Goal: Check status: Check status

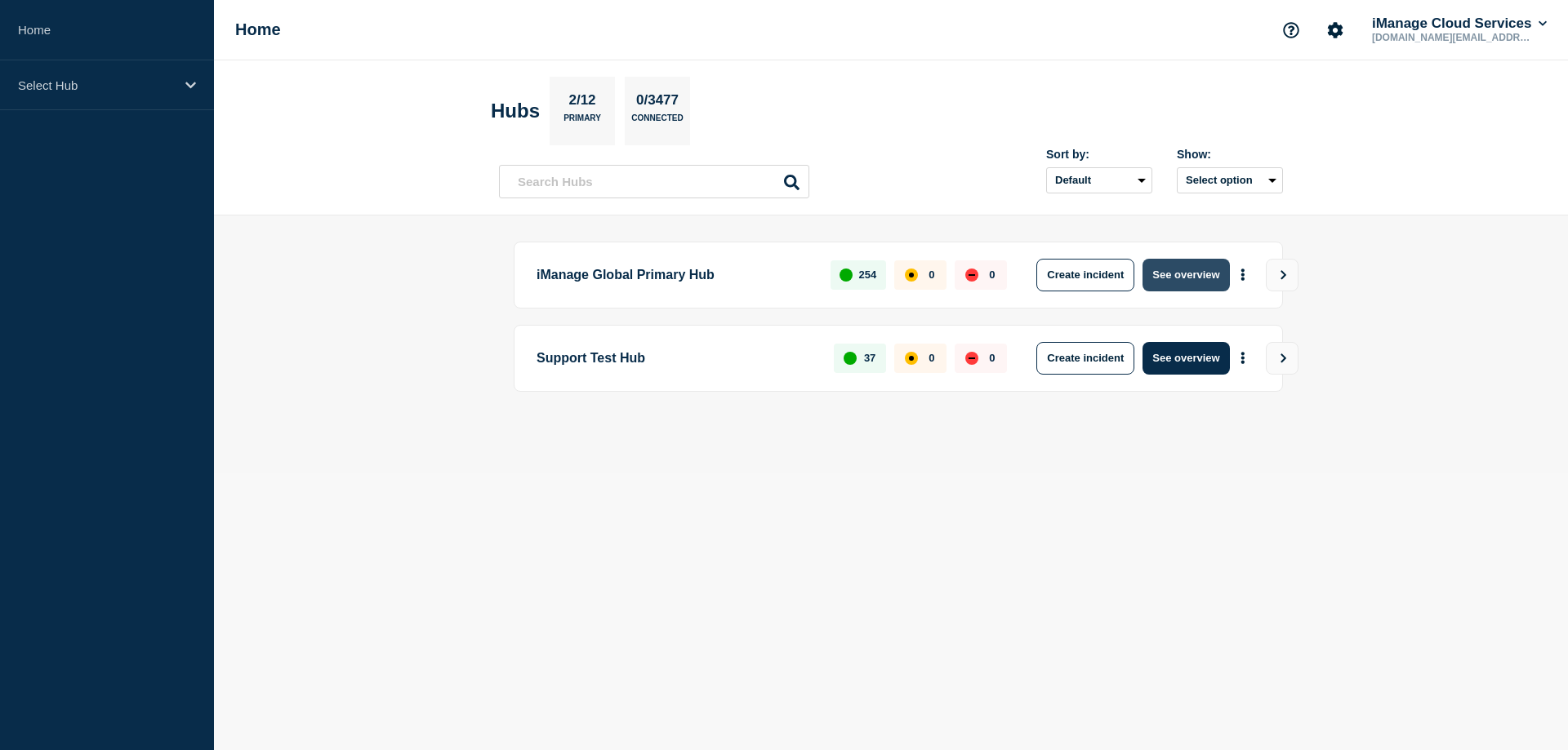
click at [1180, 279] on button "See overview" at bounding box center [1185, 275] width 87 height 33
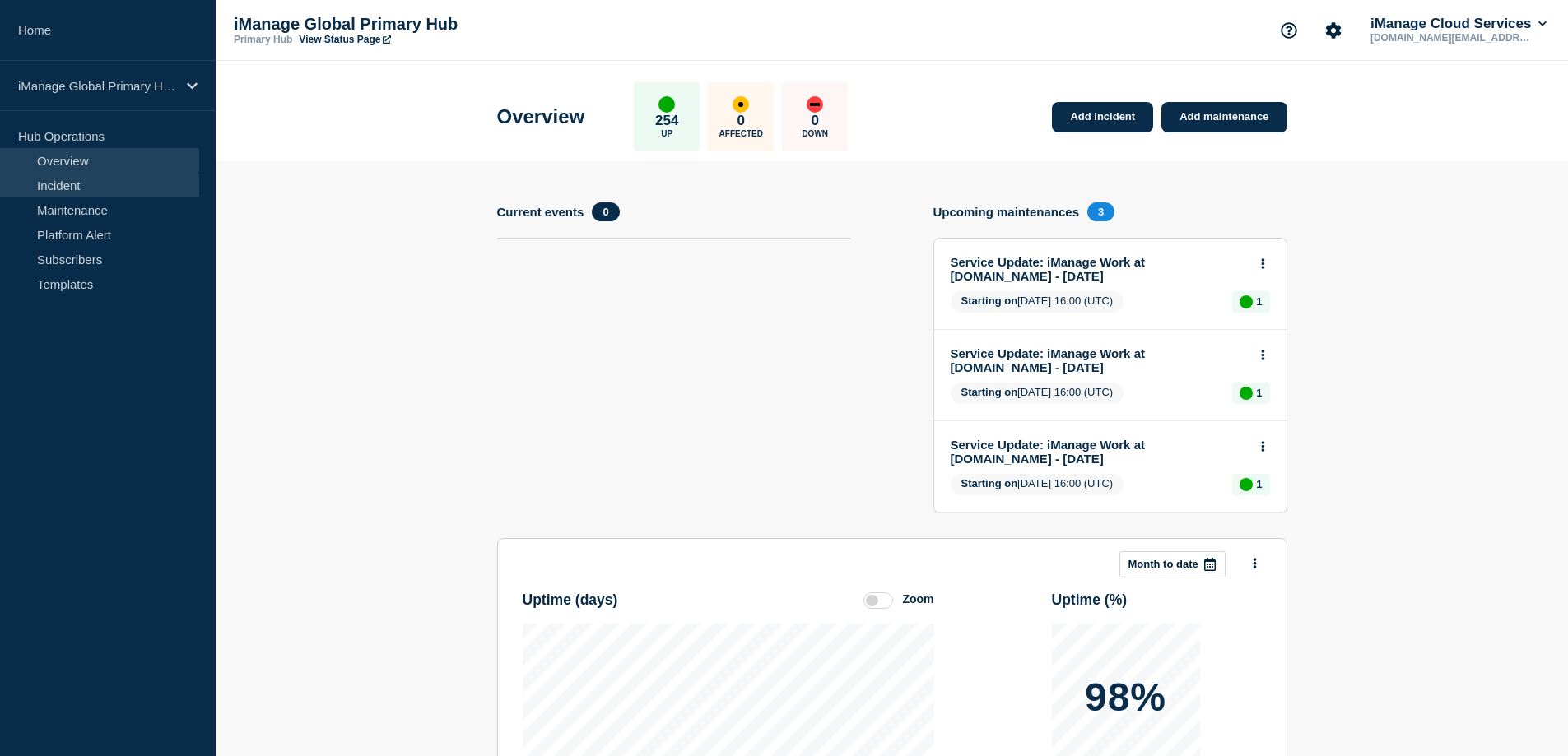
click at [63, 189] on link "Incident" at bounding box center [99, 185] width 199 height 24
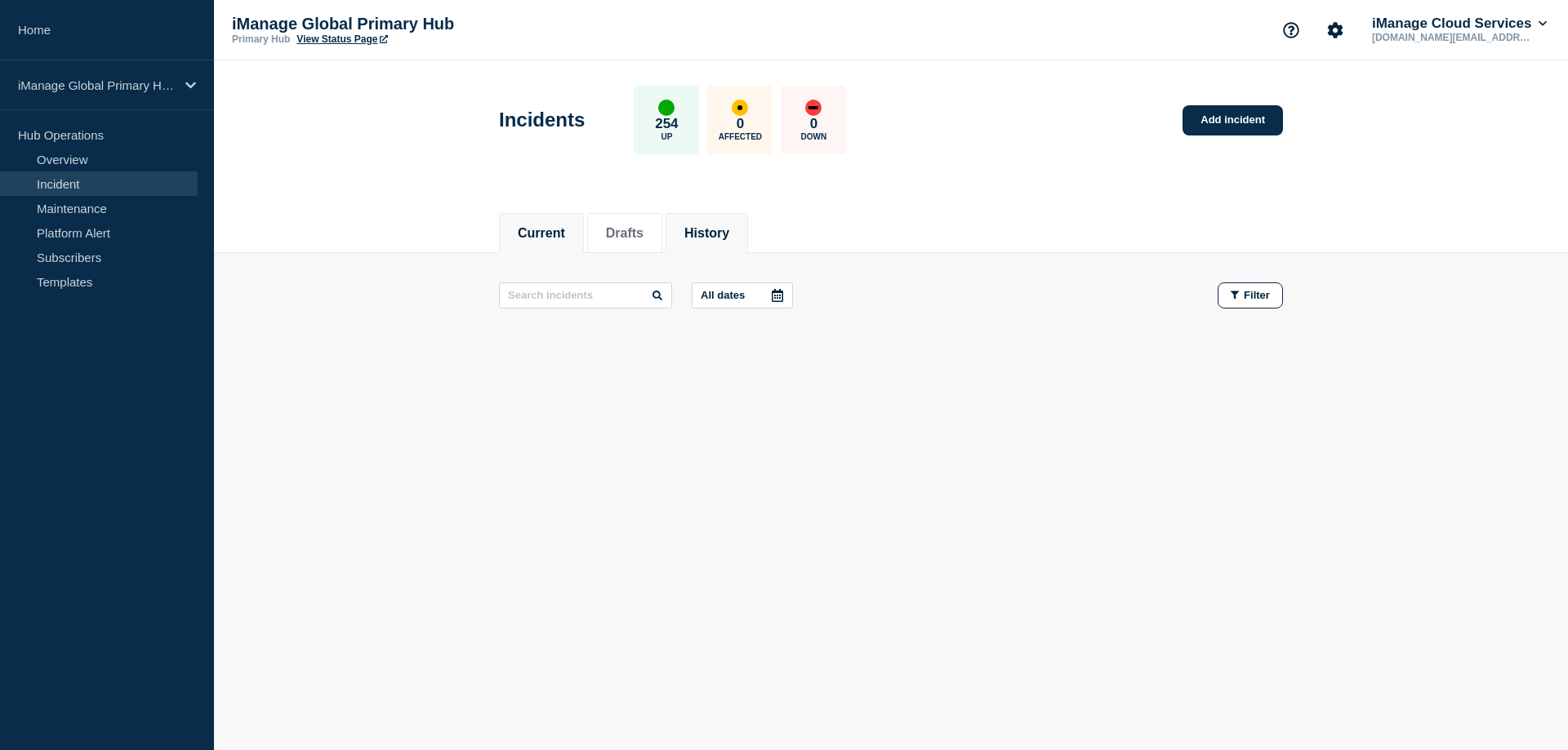
click at [726, 240] on button "History" at bounding box center [706, 233] width 45 height 14
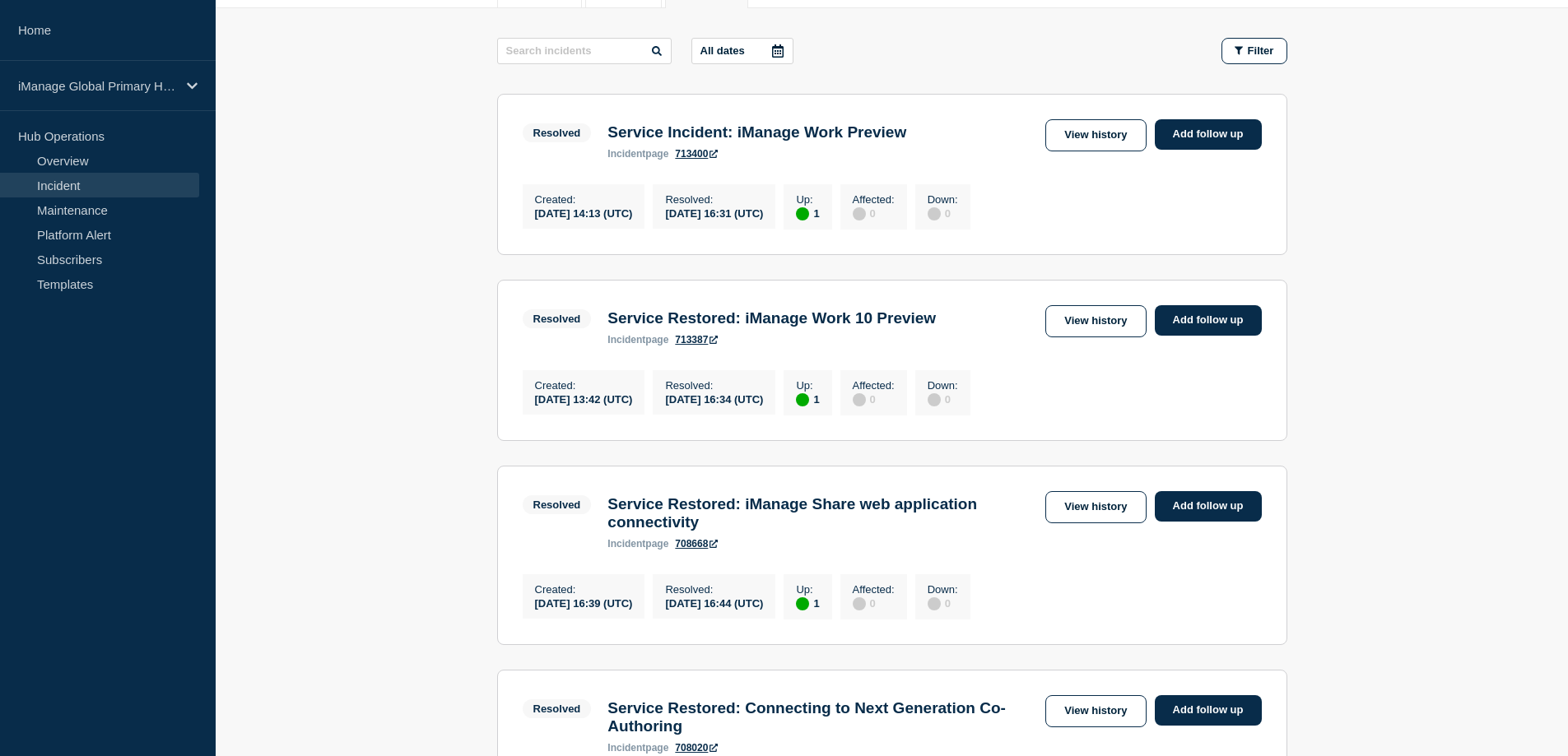
scroll to position [83, 0]
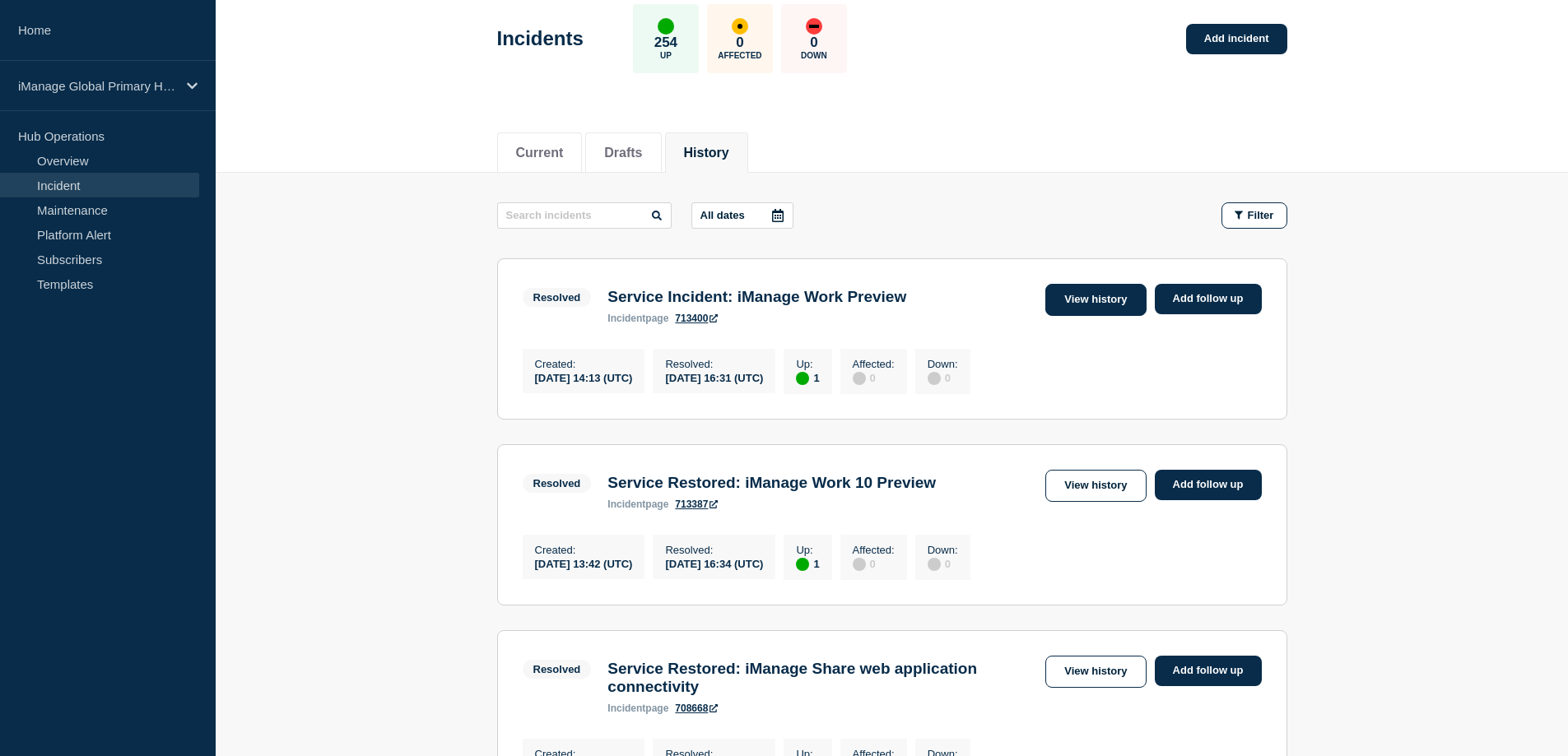
click at [1081, 303] on link "View history" at bounding box center [1095, 299] width 100 height 32
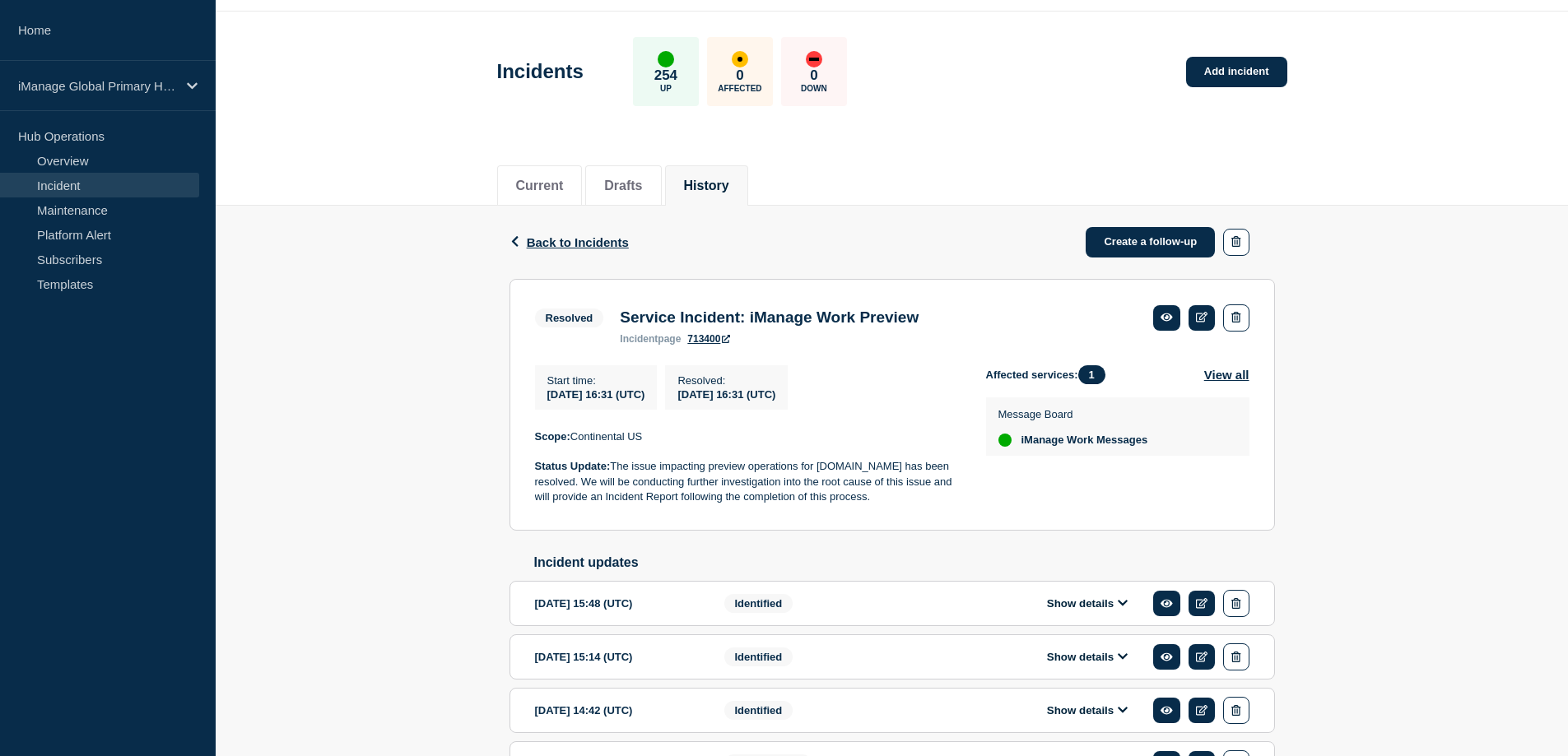
scroll to position [167, 0]
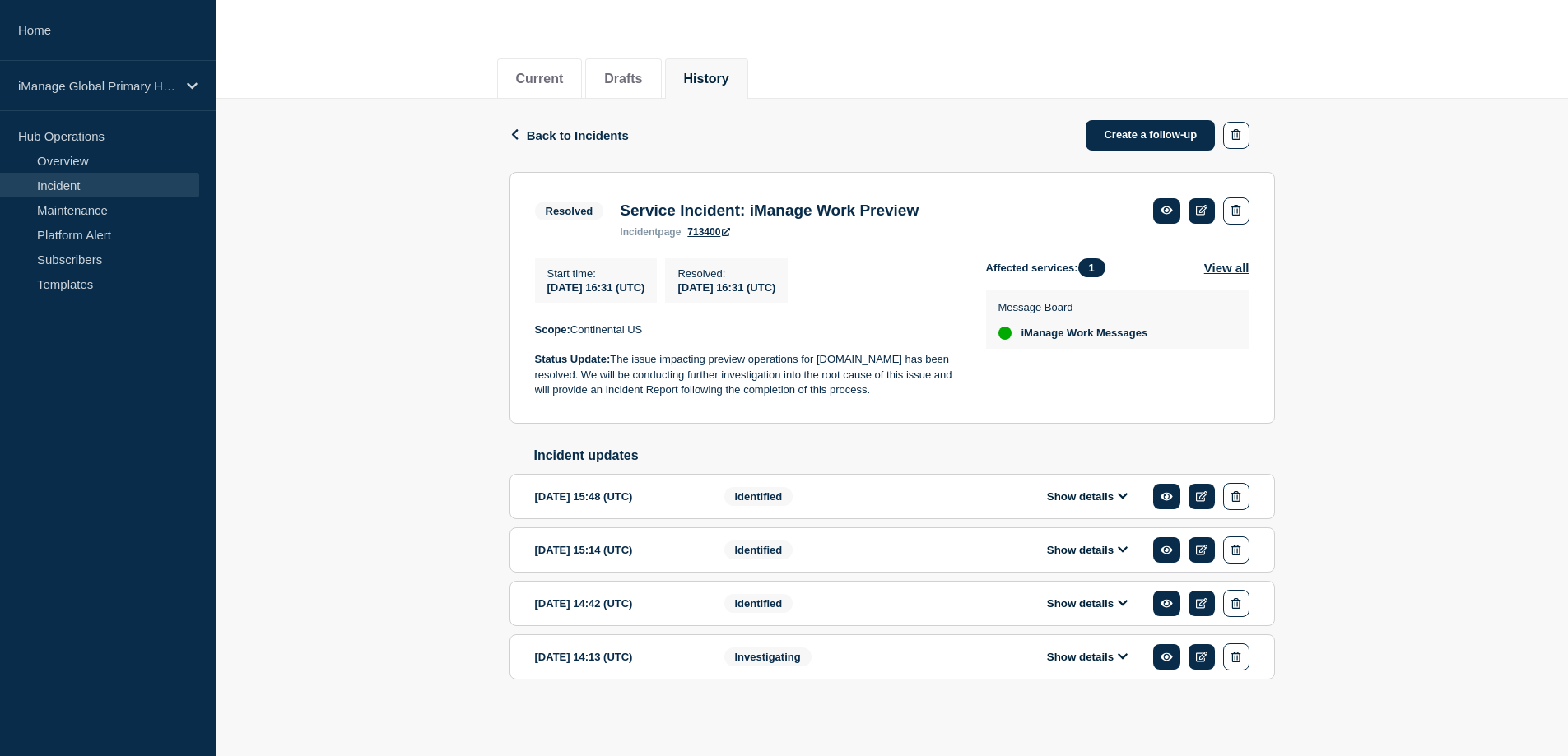
click at [1115, 497] on button "Show details" at bounding box center [1087, 497] width 90 height 14
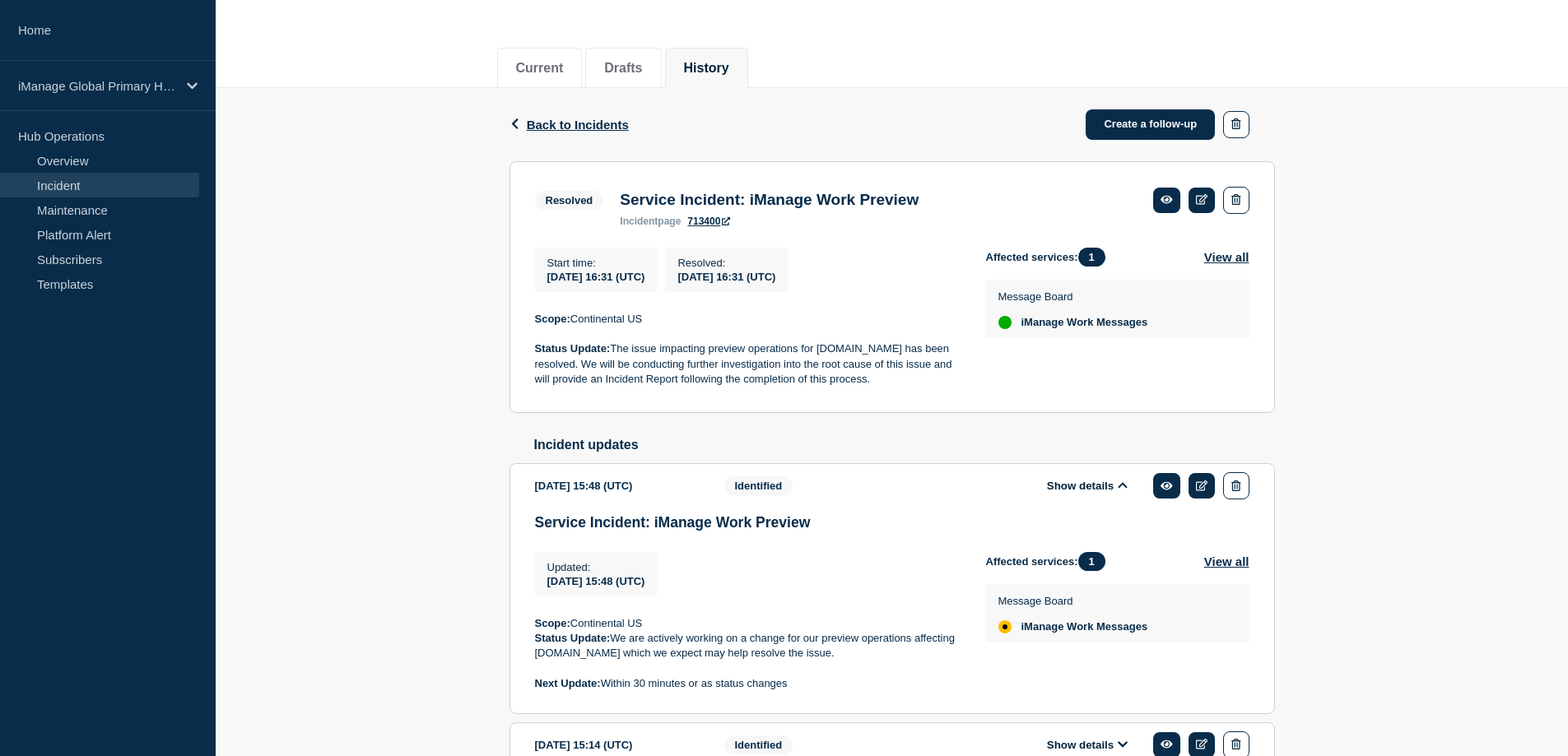
click at [1111, 493] on button "Show details" at bounding box center [1087, 486] width 90 height 14
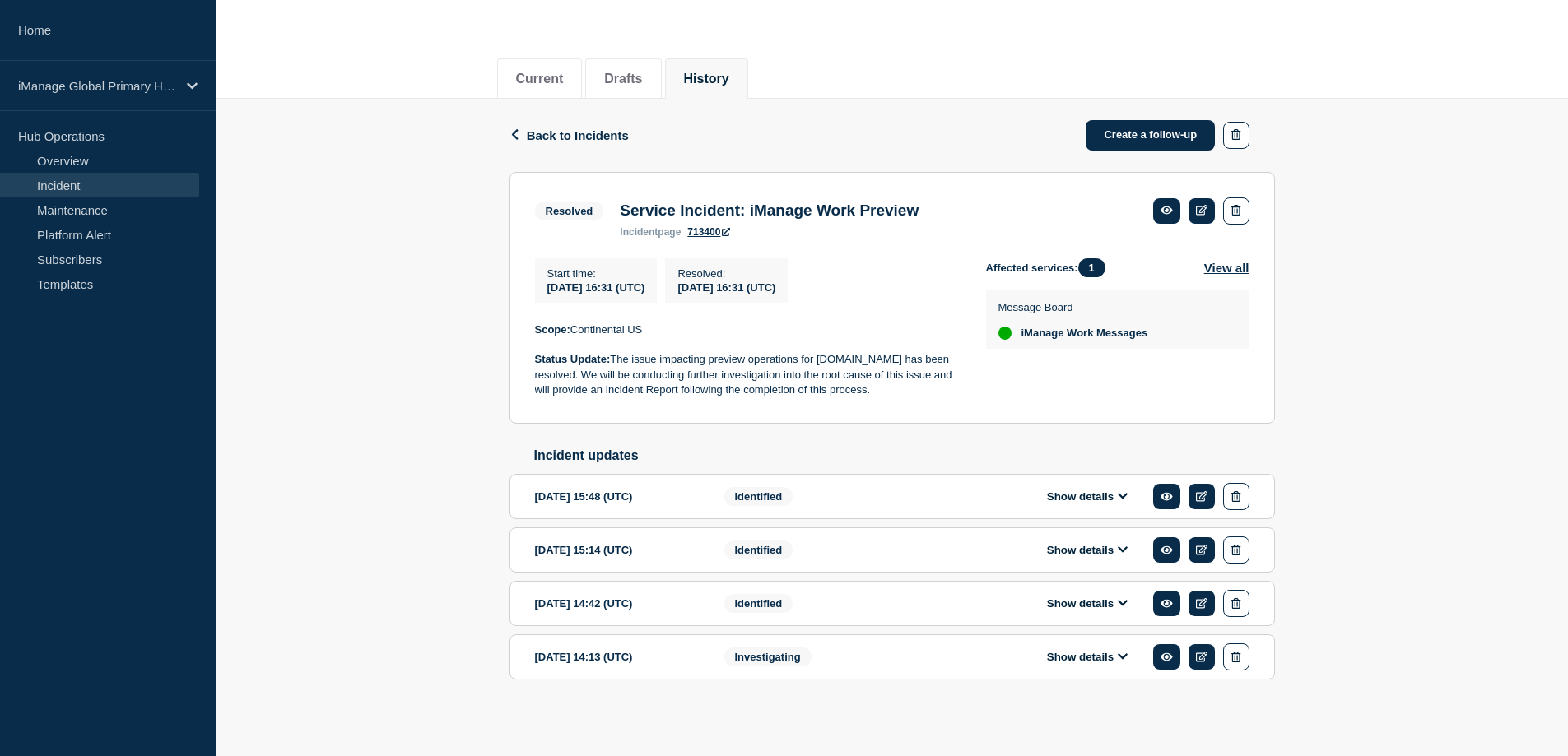
click at [1098, 657] on button "Show details" at bounding box center [1087, 657] width 90 height 14
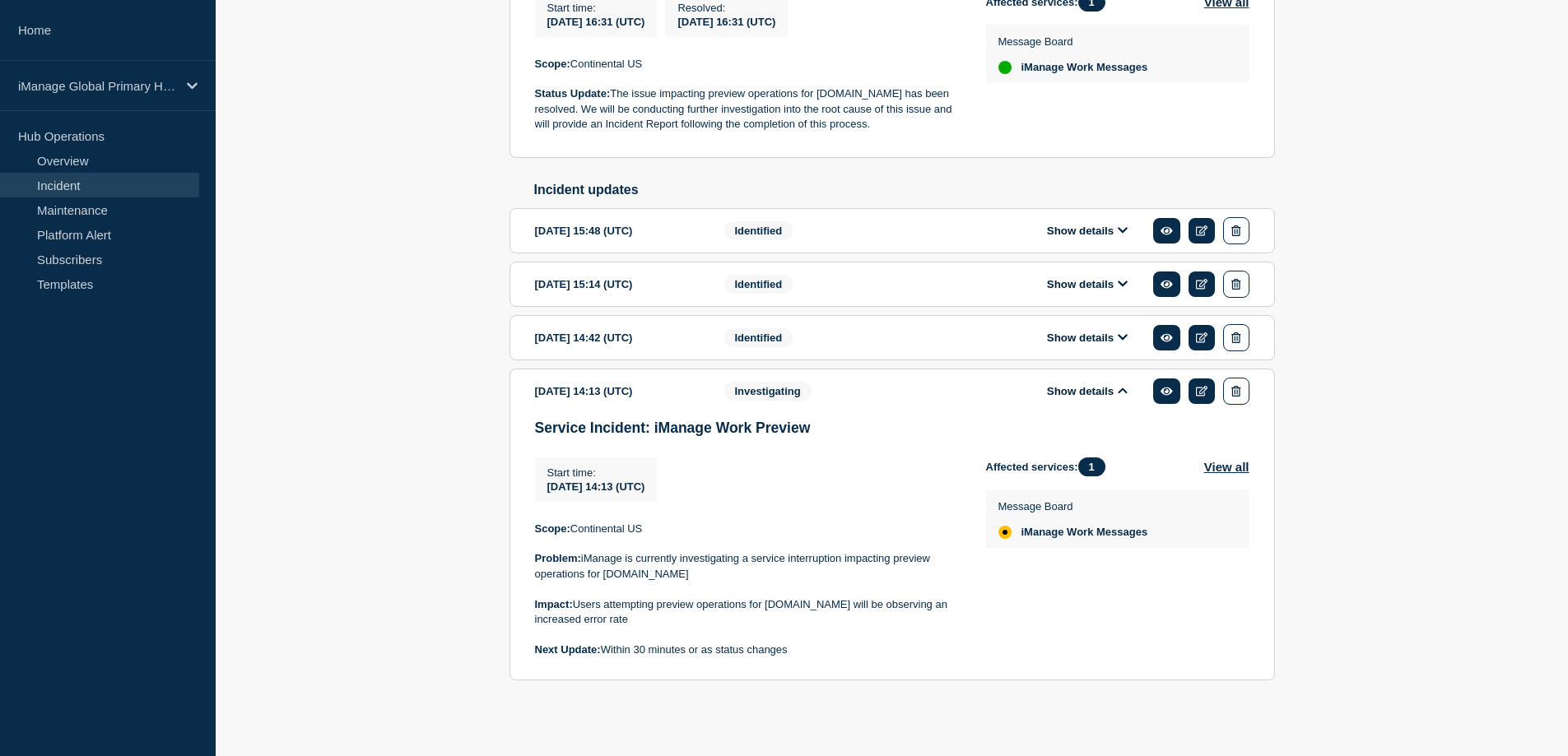
scroll to position [436, 0]
click at [1119, 385] on icon at bounding box center [1123, 389] width 10 height 11
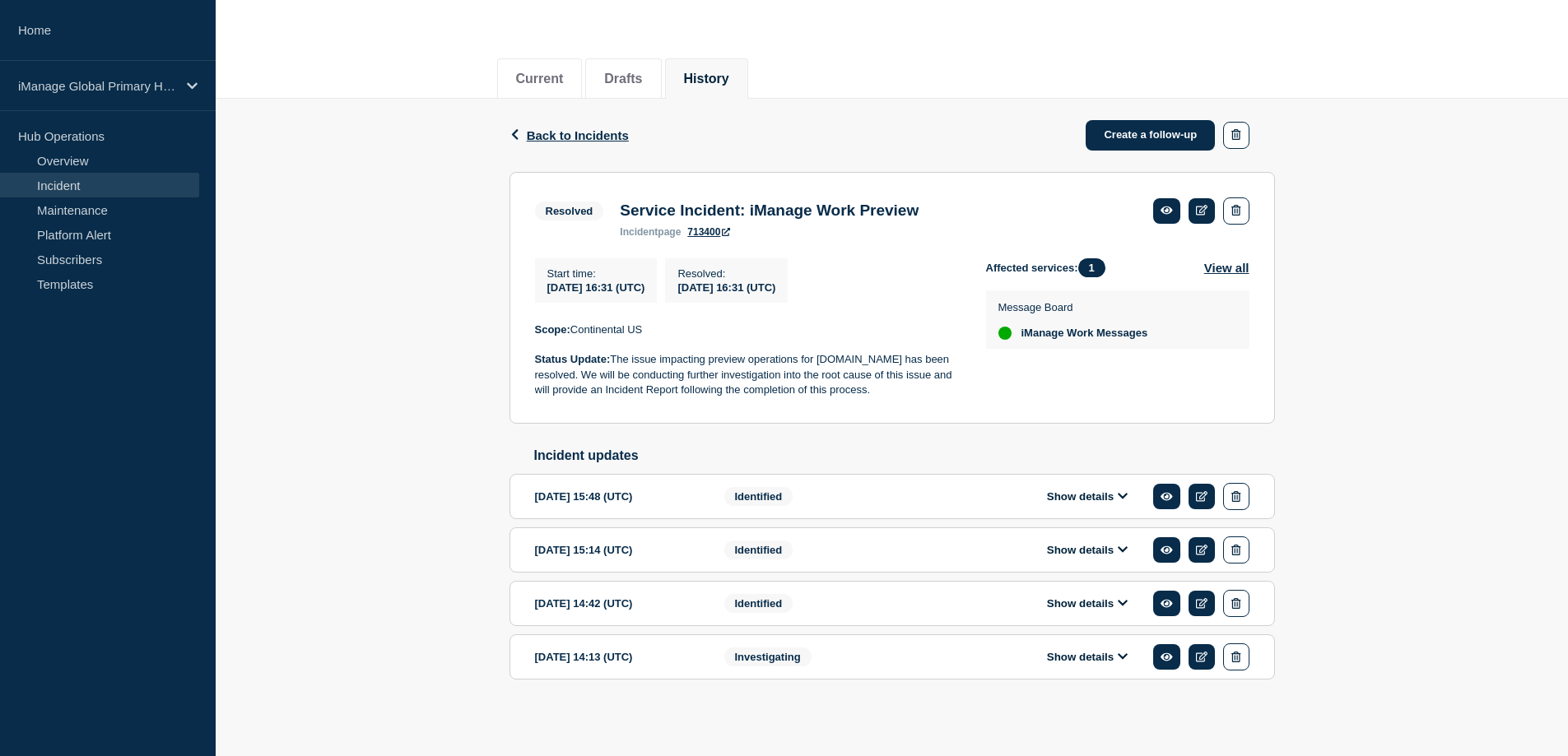
click at [1063, 609] on button "Show details" at bounding box center [1087, 603] width 90 height 14
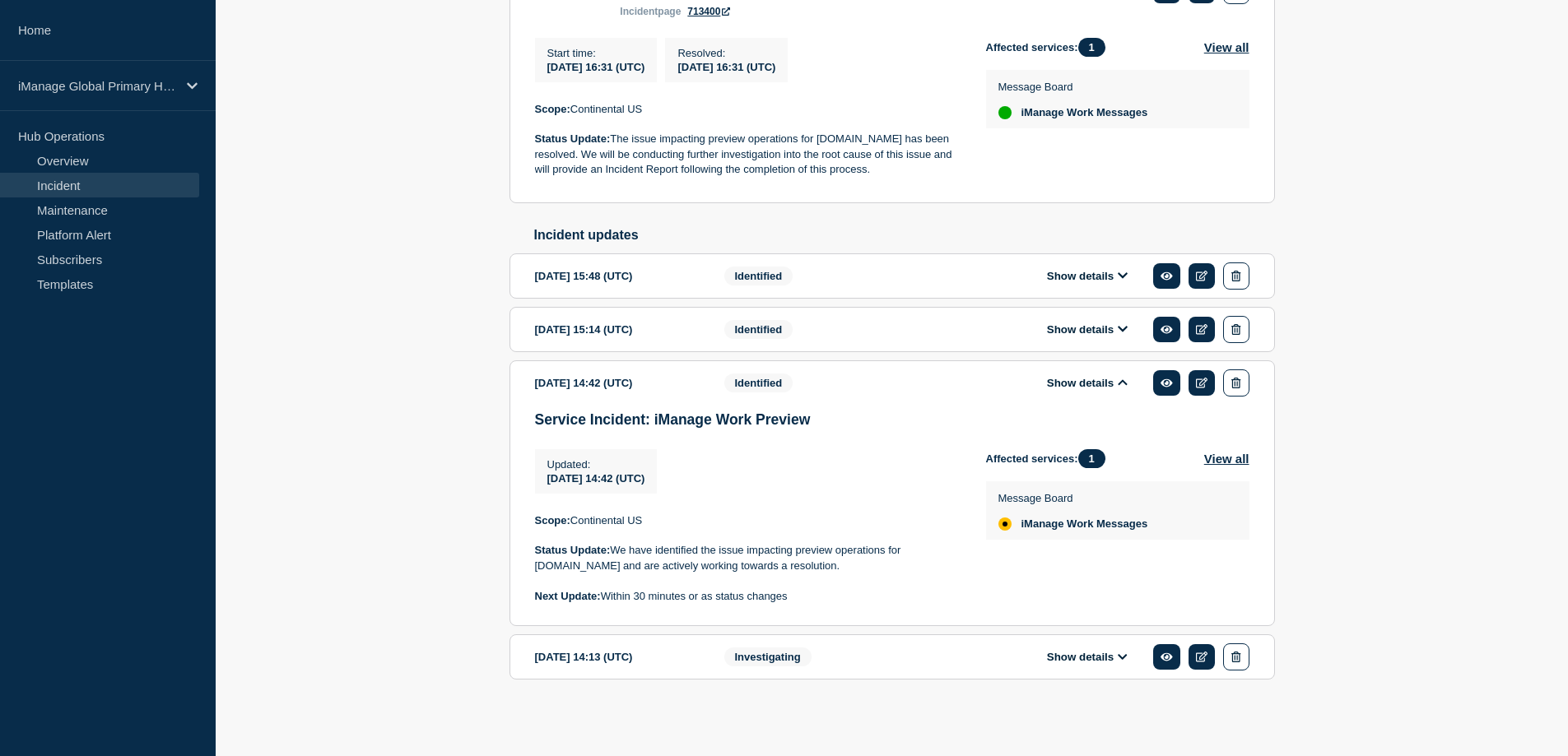
scroll to position [390, 0]
click at [1079, 380] on button "Show details" at bounding box center [1087, 383] width 90 height 14
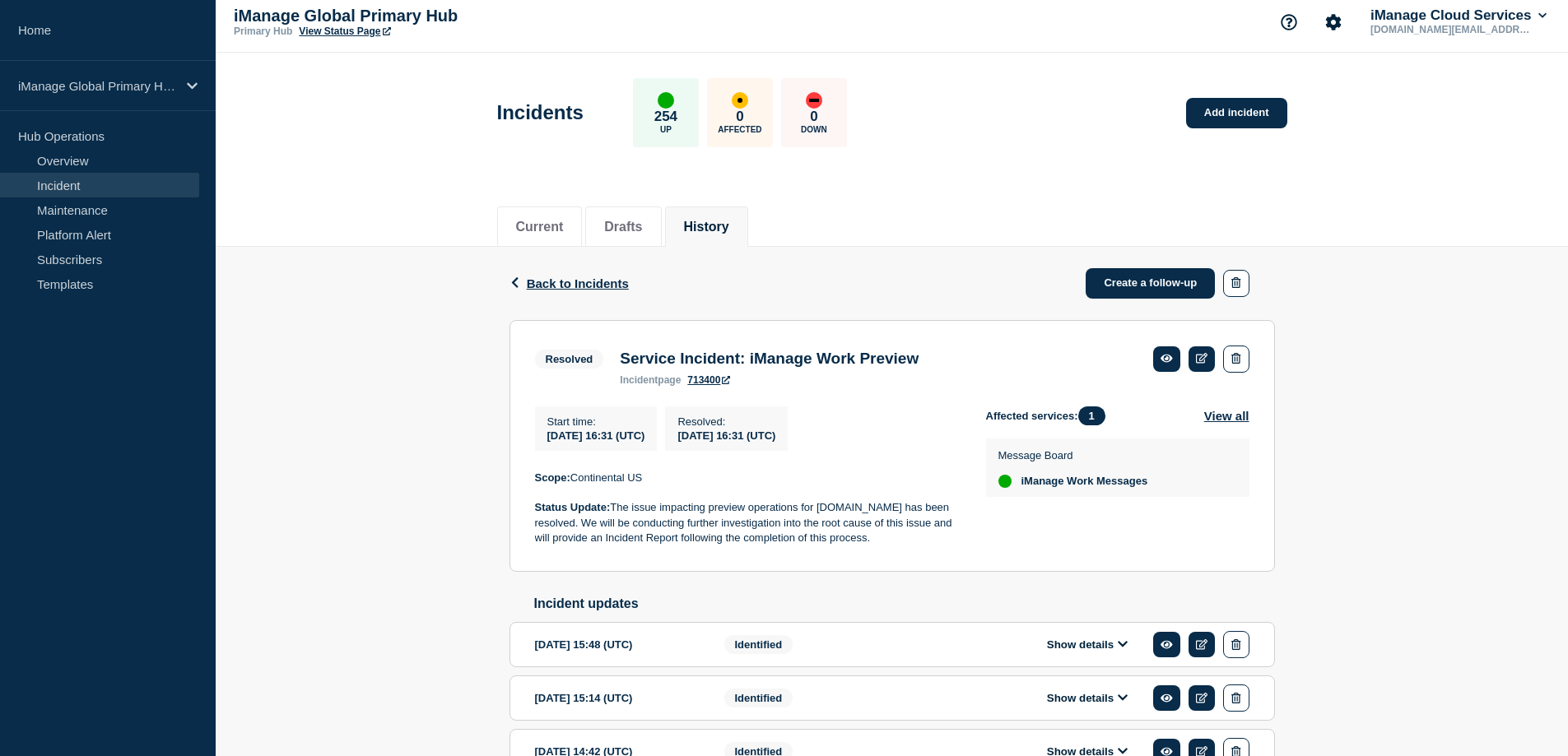
scroll to position [0, 0]
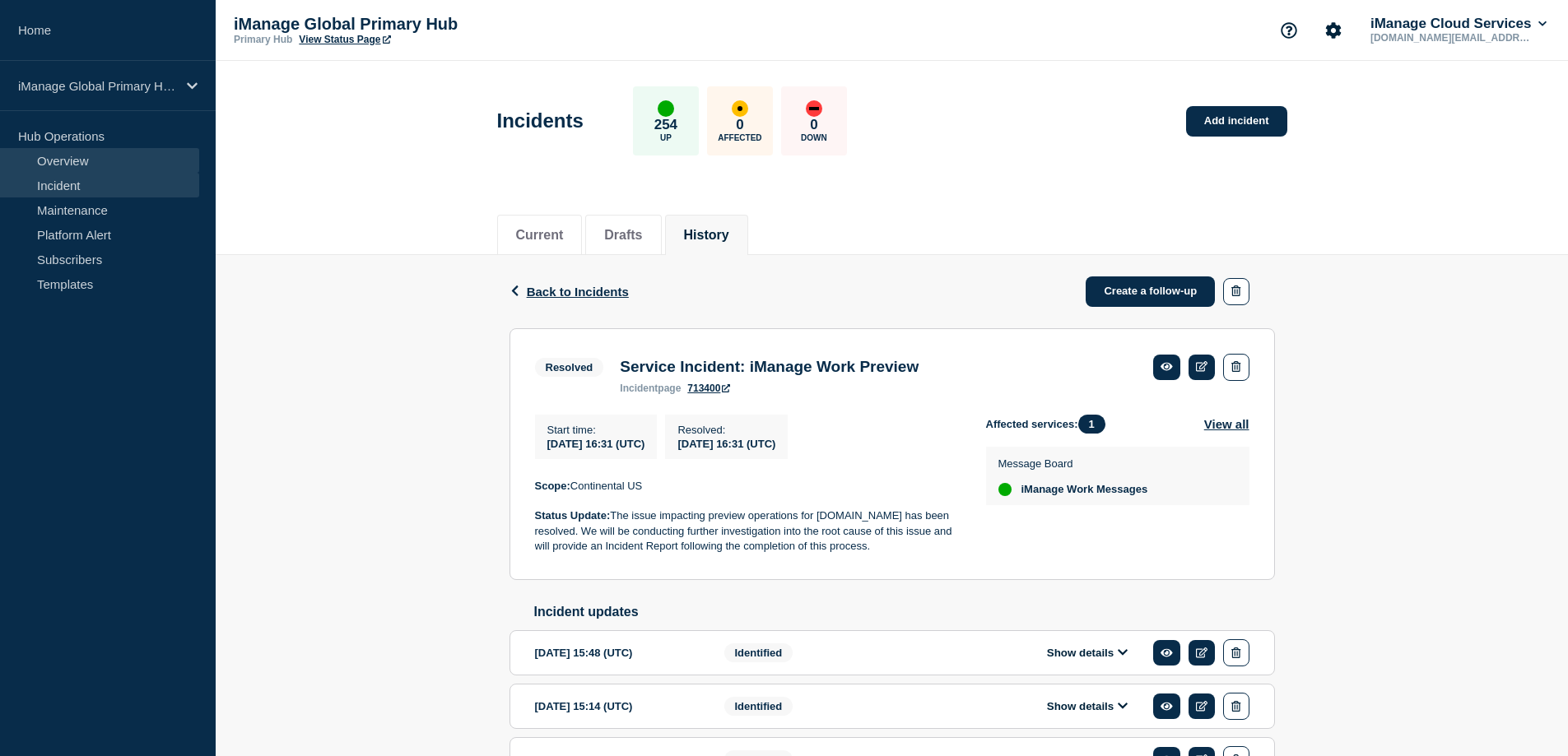
click at [57, 165] on link "Overview" at bounding box center [99, 159] width 199 height 24
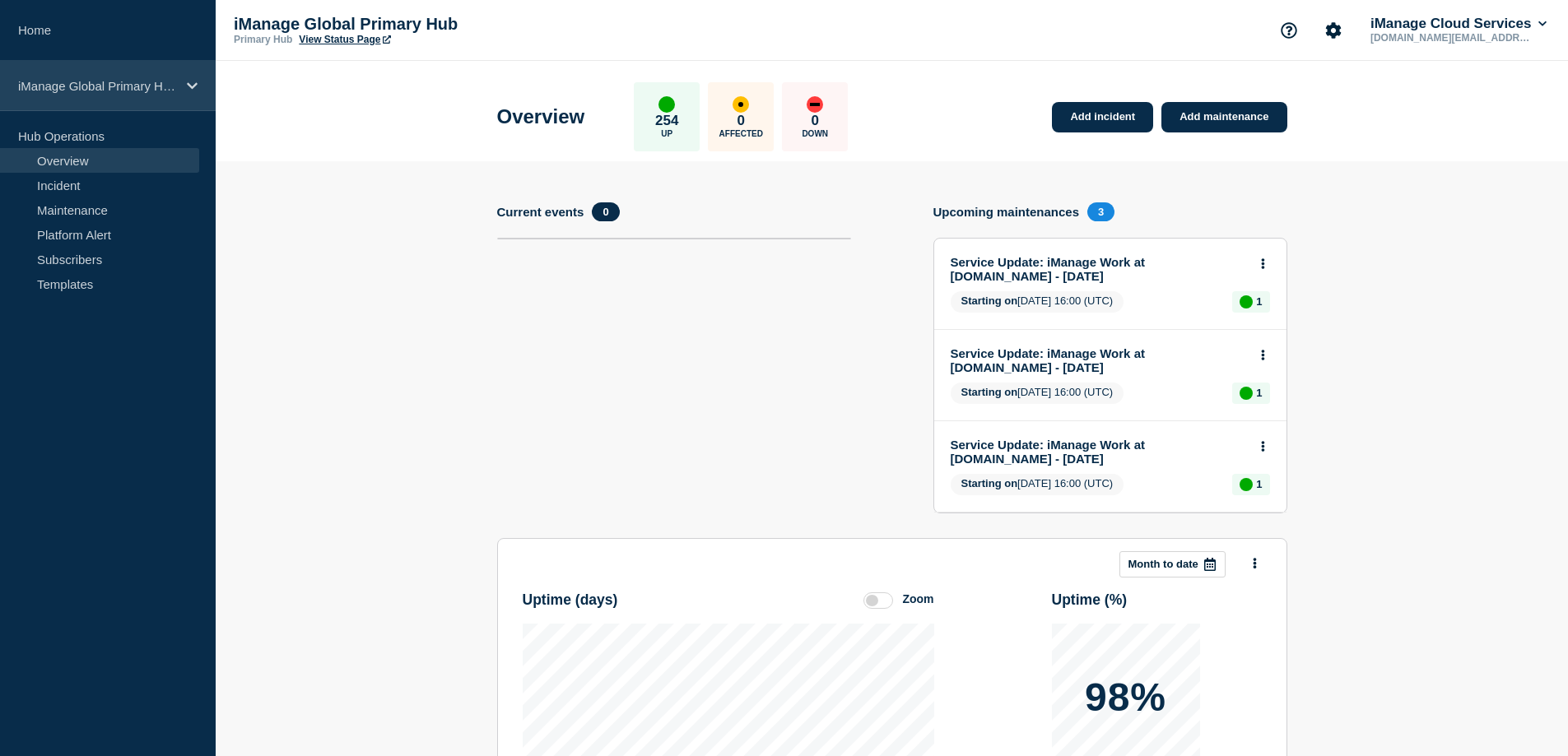
click at [196, 82] on icon at bounding box center [192, 86] width 11 height 13
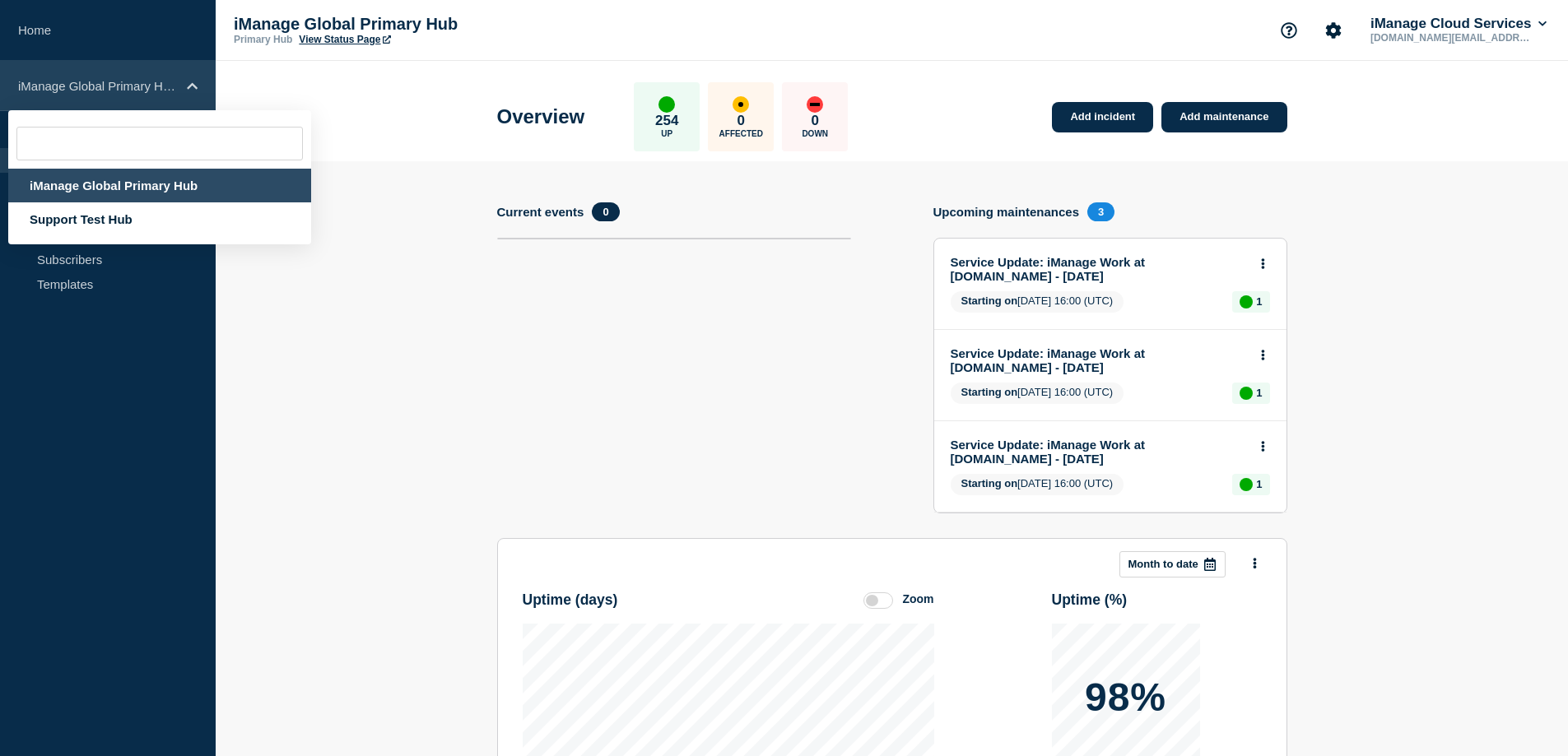
click at [192, 84] on icon at bounding box center [192, 86] width 11 height 7
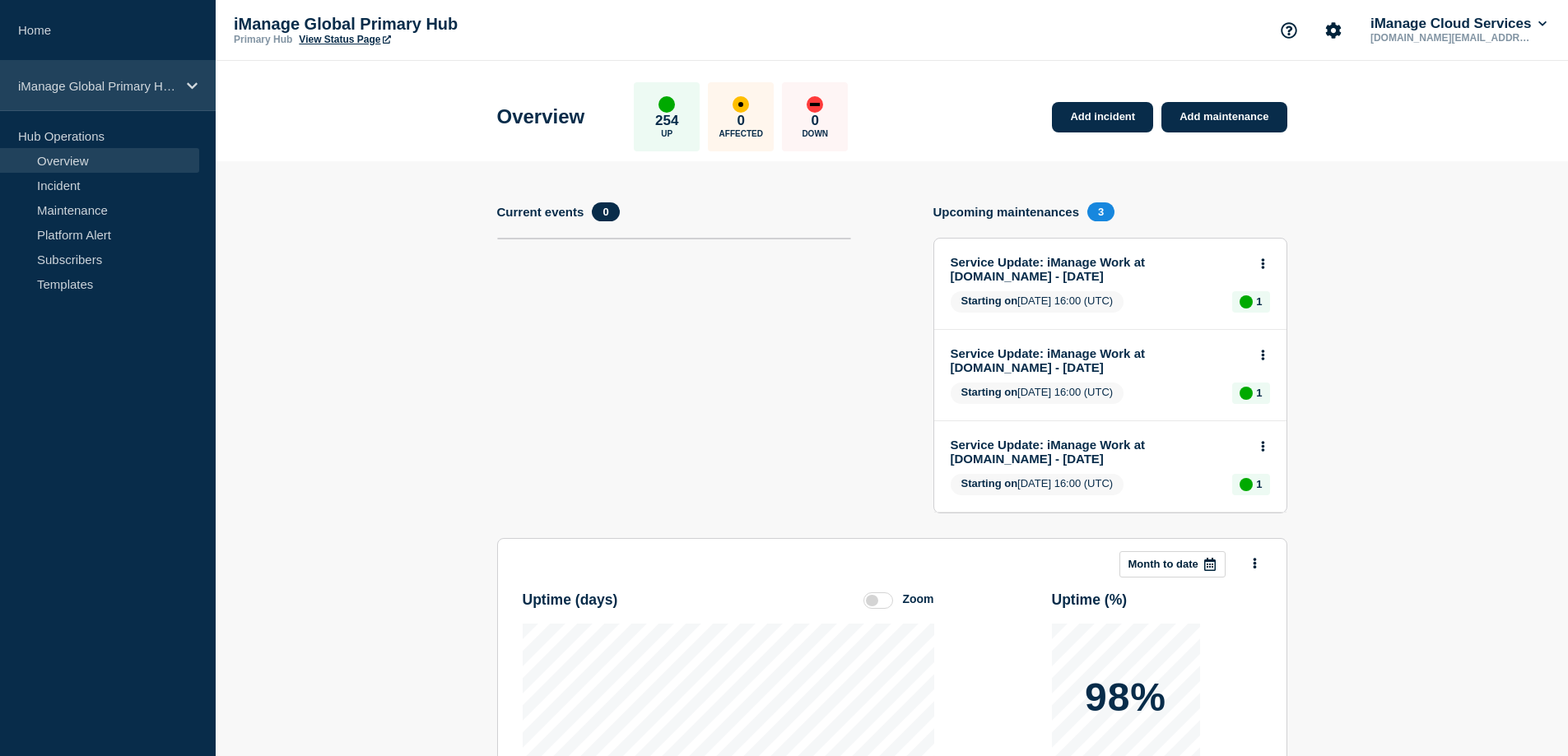
click at [50, 86] on p "iManage Global Primary Hub" at bounding box center [97, 86] width 158 height 14
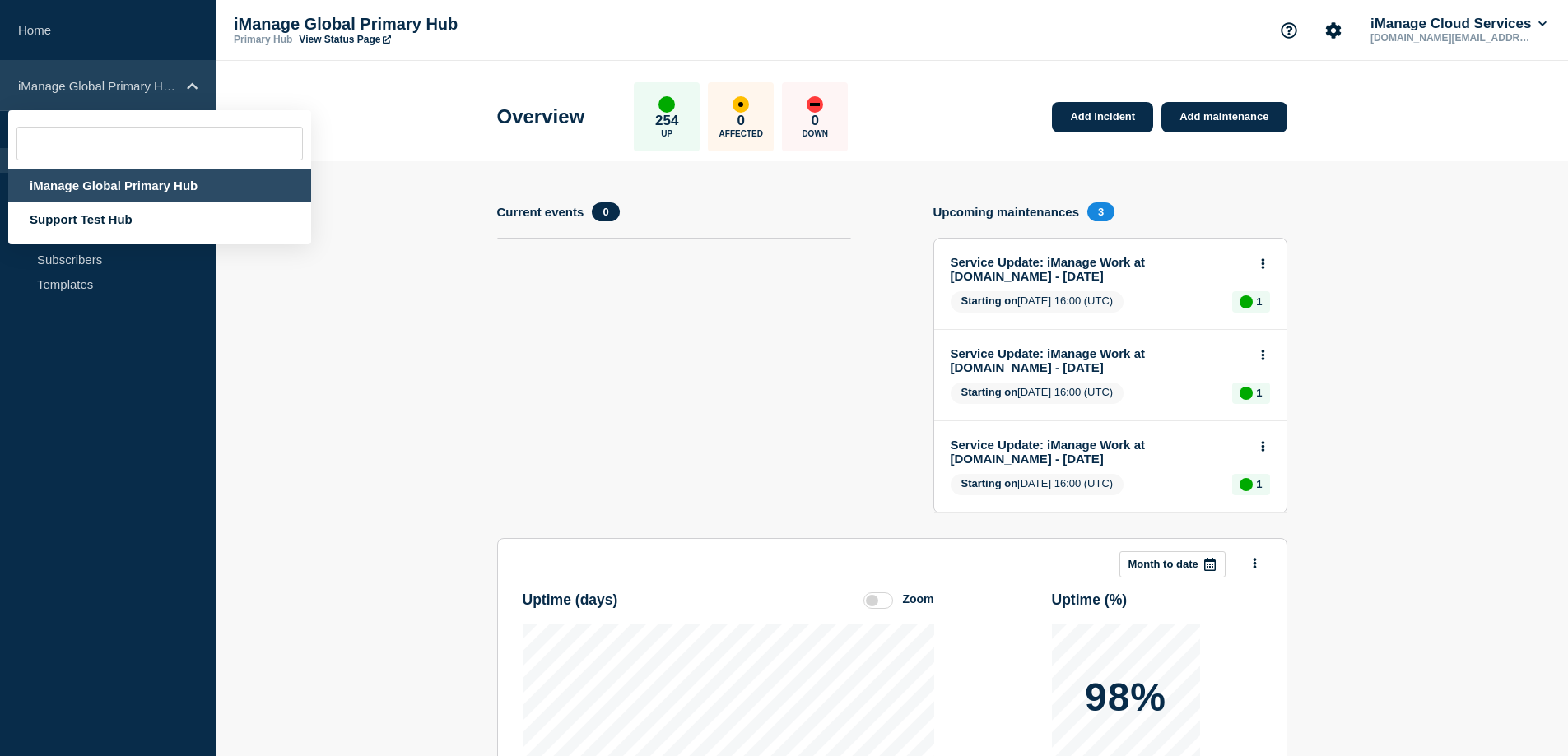
click at [50, 86] on p "iManage Global Primary Hub" at bounding box center [97, 86] width 158 height 14
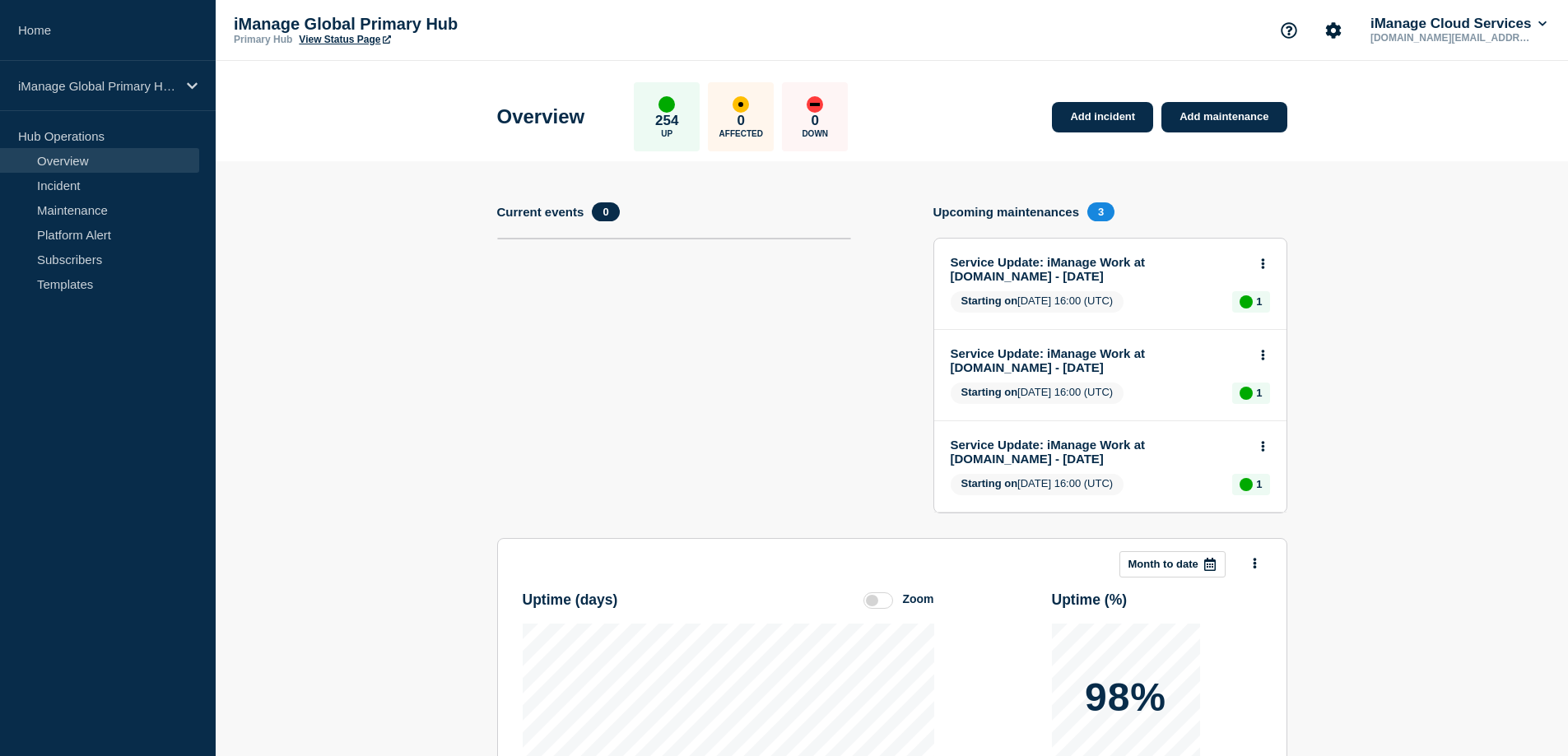
click at [367, 269] on section "Add incident Add maintenance Current events 0 Upcoming maintenances 3 Service U…" at bounding box center [891, 610] width 1352 height 898
click at [61, 207] on link "Maintenance" at bounding box center [99, 209] width 199 height 24
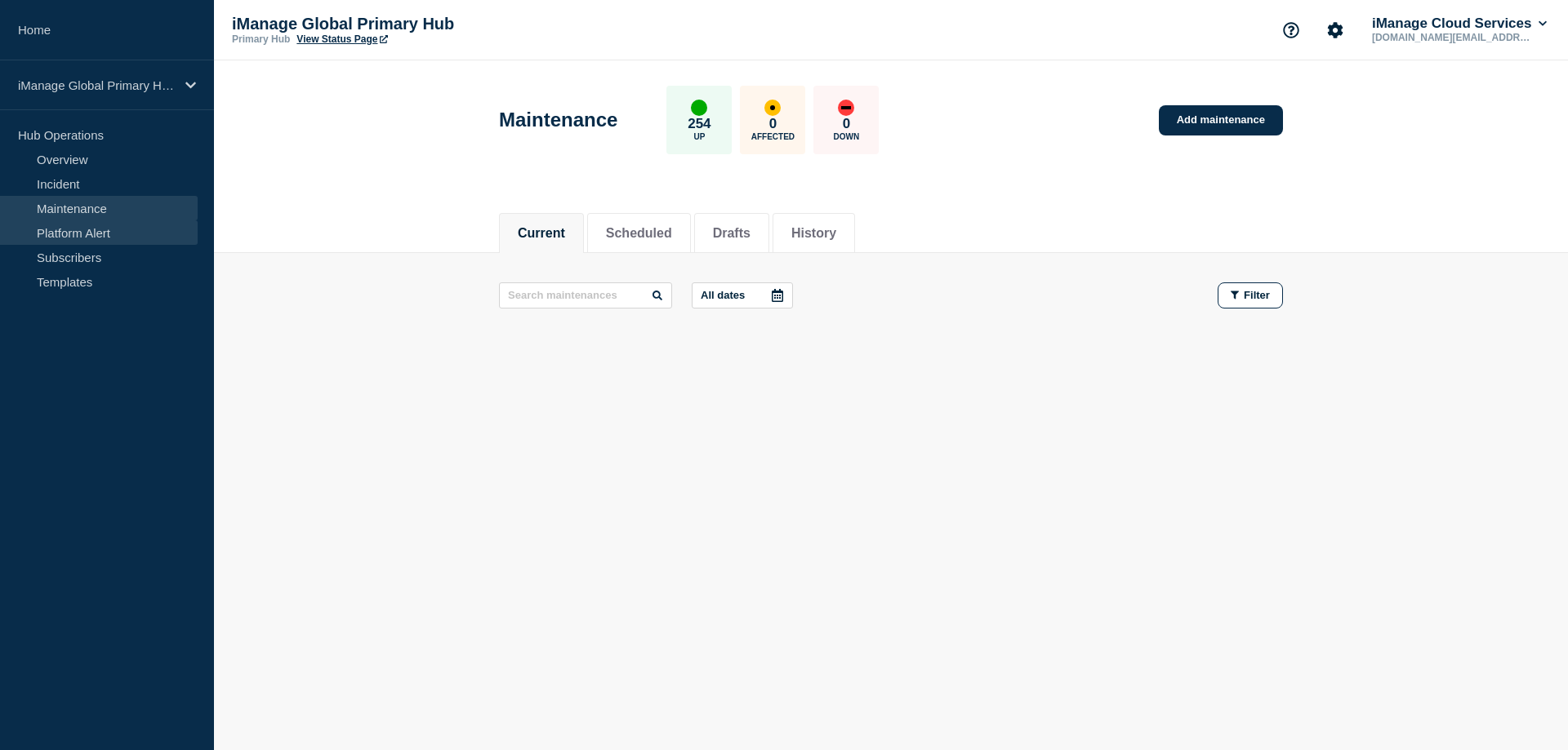
click at [67, 236] on link "Platform Alert" at bounding box center [98, 232] width 198 height 24
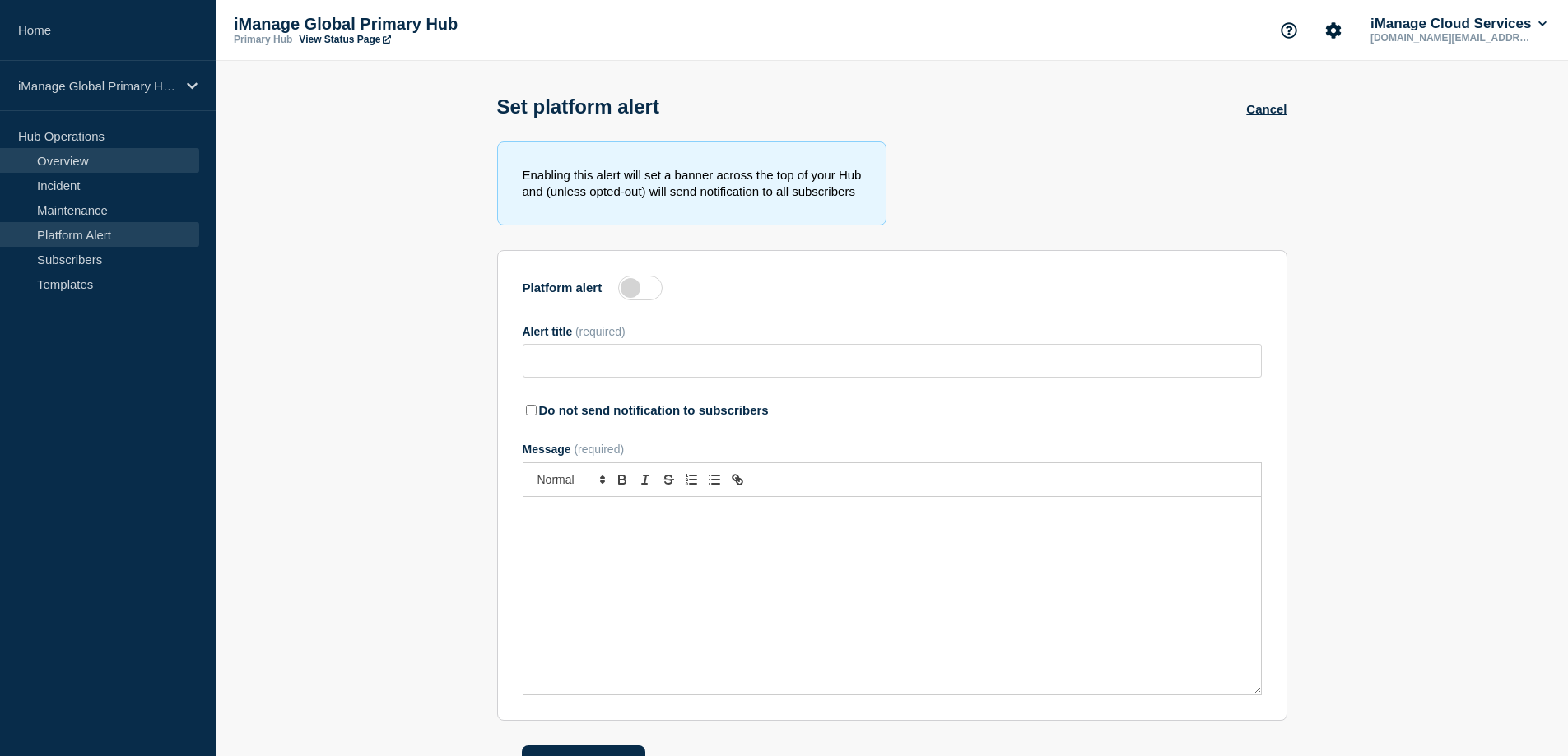
click at [57, 163] on link "Overview" at bounding box center [99, 159] width 199 height 24
